Goal: Task Accomplishment & Management: Use online tool/utility

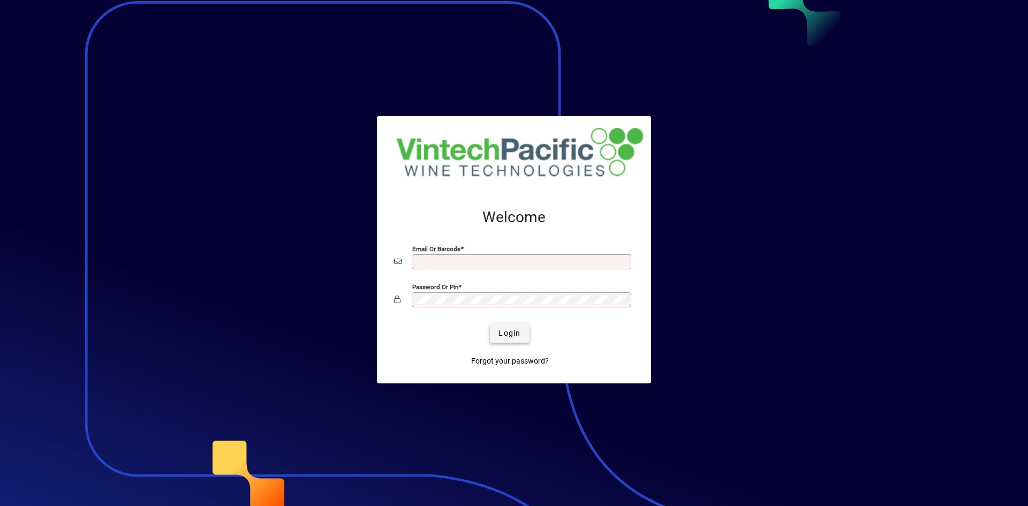
type input "**********"
click at [513, 334] on span "Login" at bounding box center [510, 333] width 22 height 11
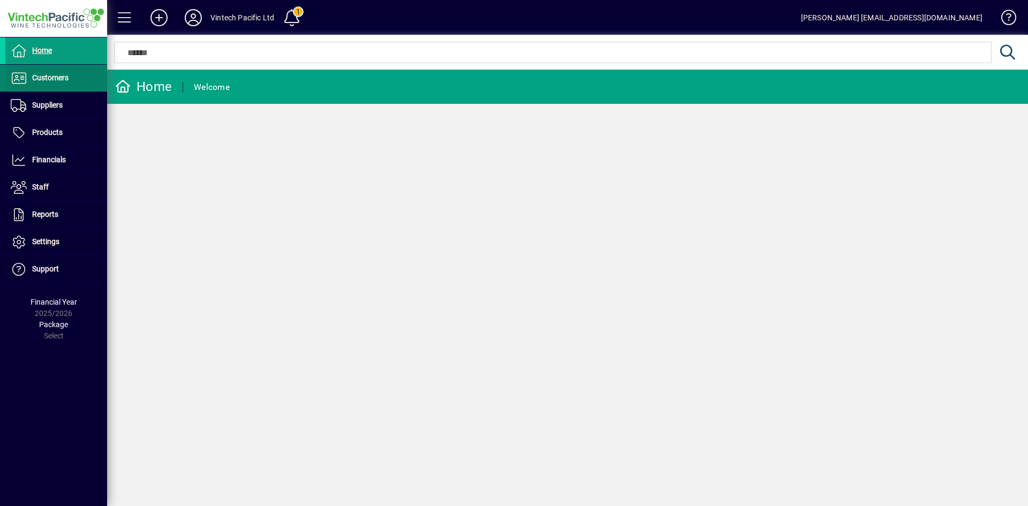
click at [61, 81] on span "Customers" at bounding box center [50, 77] width 36 height 9
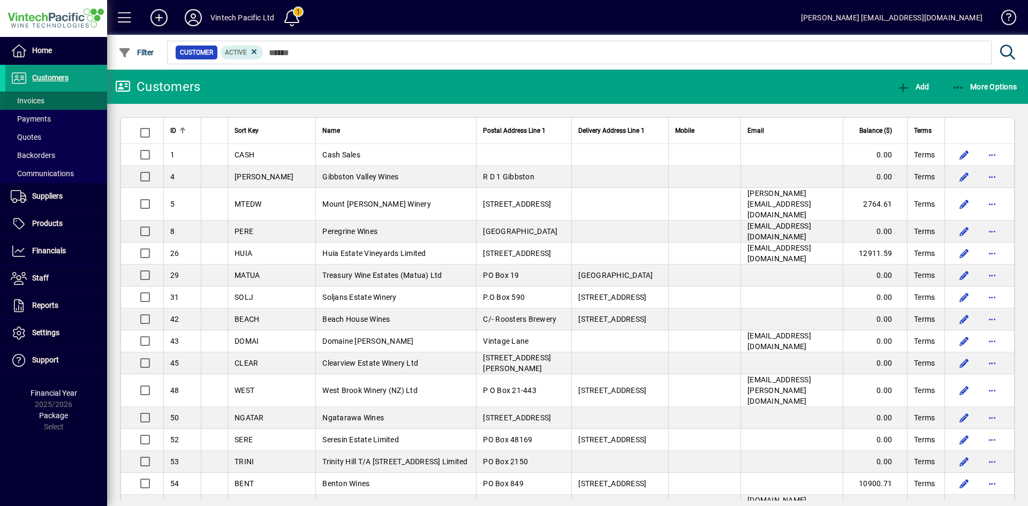
click at [59, 99] on span at bounding box center [56, 101] width 102 height 26
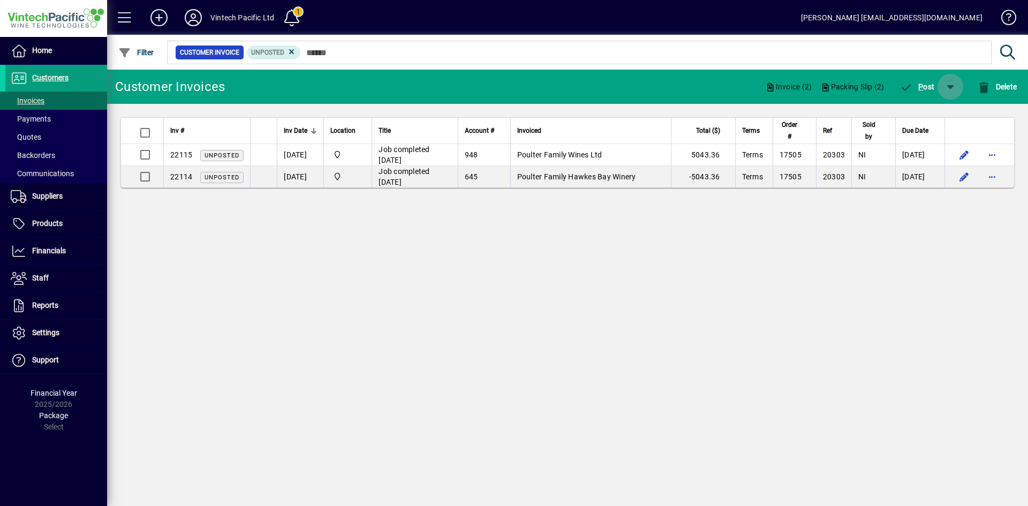
click at [946, 91] on span "button" at bounding box center [951, 87] width 26 height 26
click at [926, 115] on span "P ost & Email" at bounding box center [920, 114] width 64 height 9
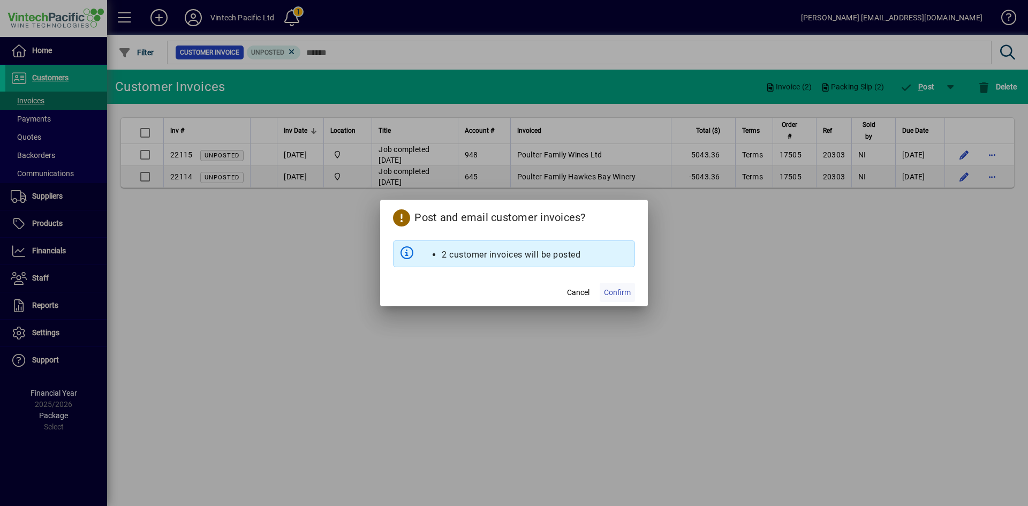
click at [618, 294] on span "Confirm" at bounding box center [617, 292] width 27 height 11
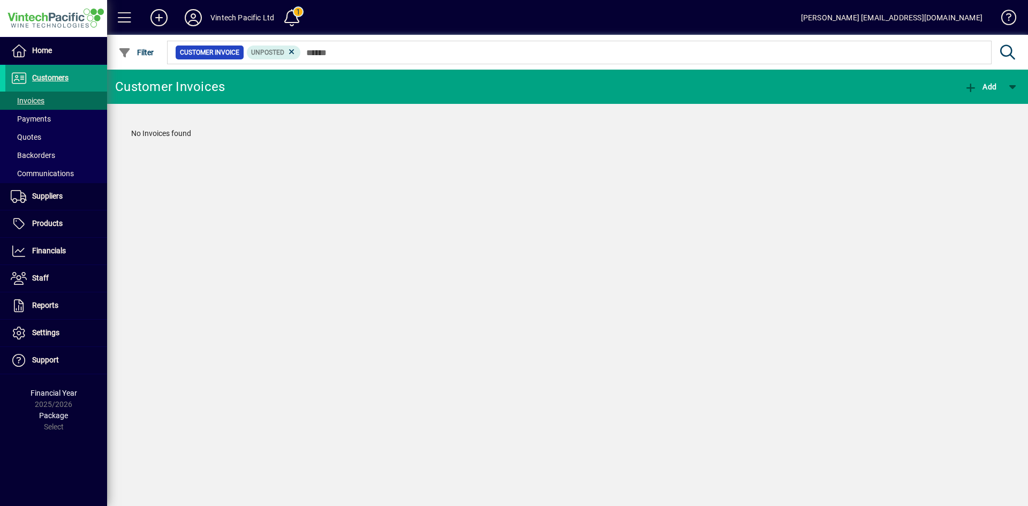
click at [63, 75] on span "Customers" at bounding box center [50, 77] width 36 height 9
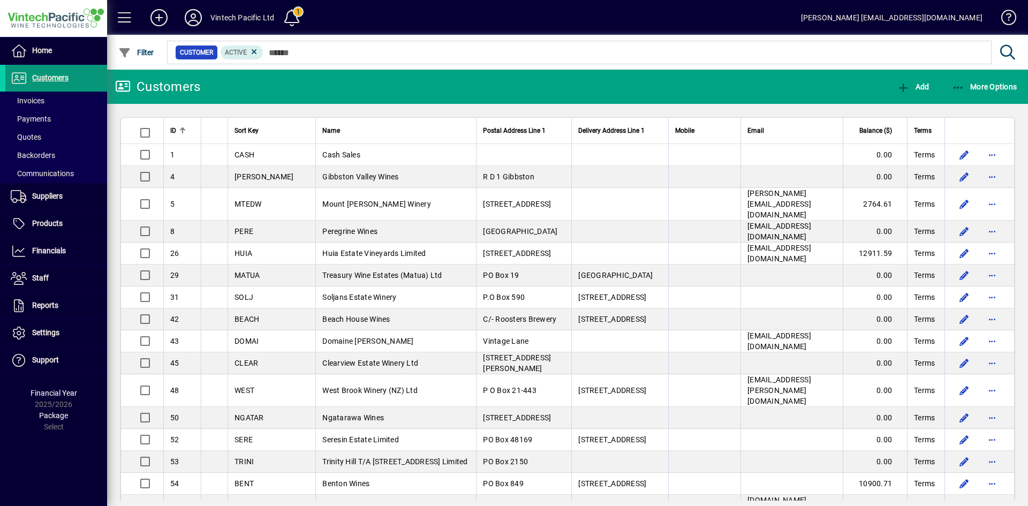
click at [68, 74] on span "Customers" at bounding box center [50, 77] width 36 height 9
